Goal: Register for event/course

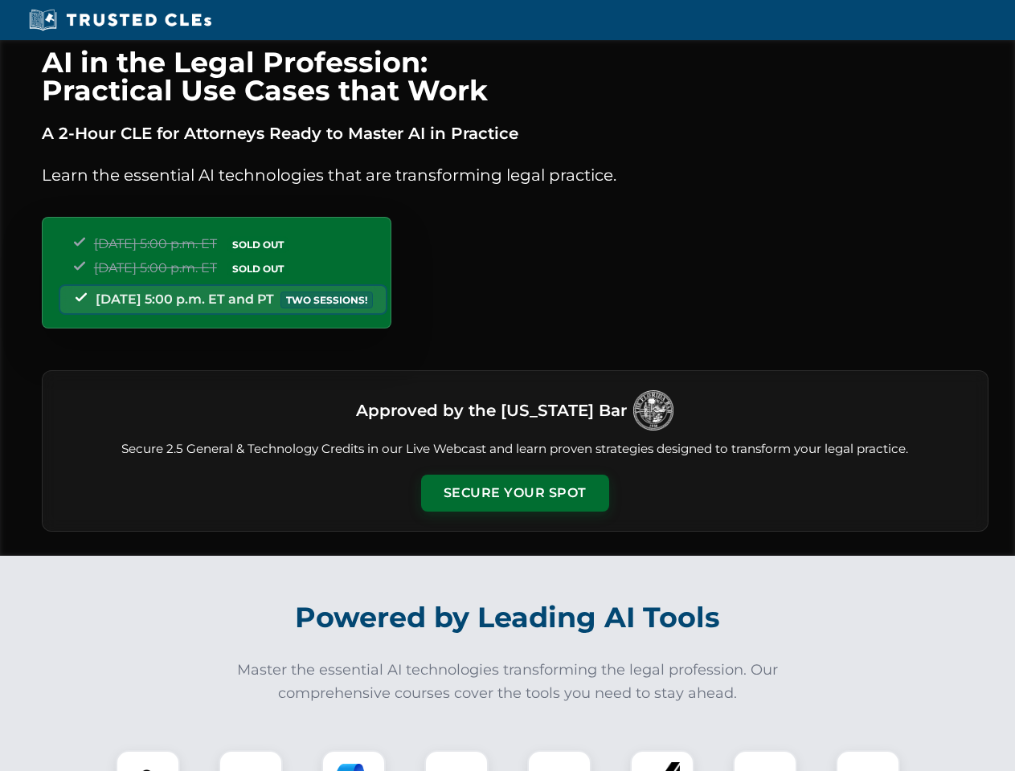
click at [514, 493] on button "Secure Your Spot" at bounding box center [515, 493] width 188 height 37
click at [148, 761] on img at bounding box center [148, 782] width 47 height 47
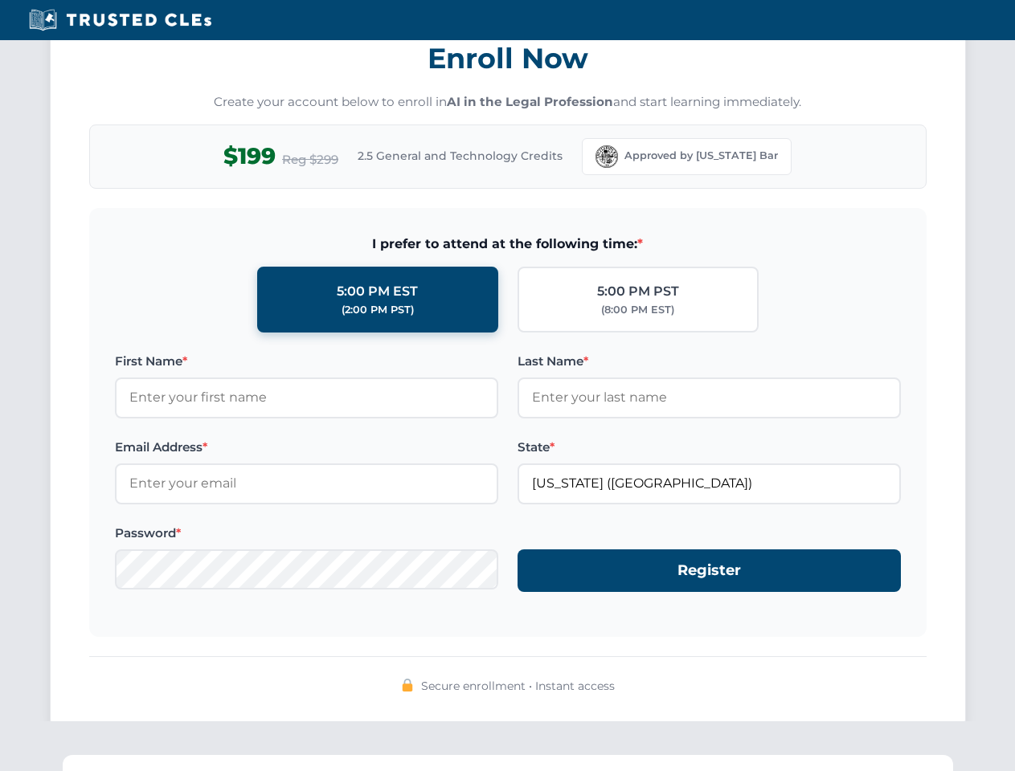
scroll to position [1577, 0]
